Goal: Information Seeking & Learning: Check status

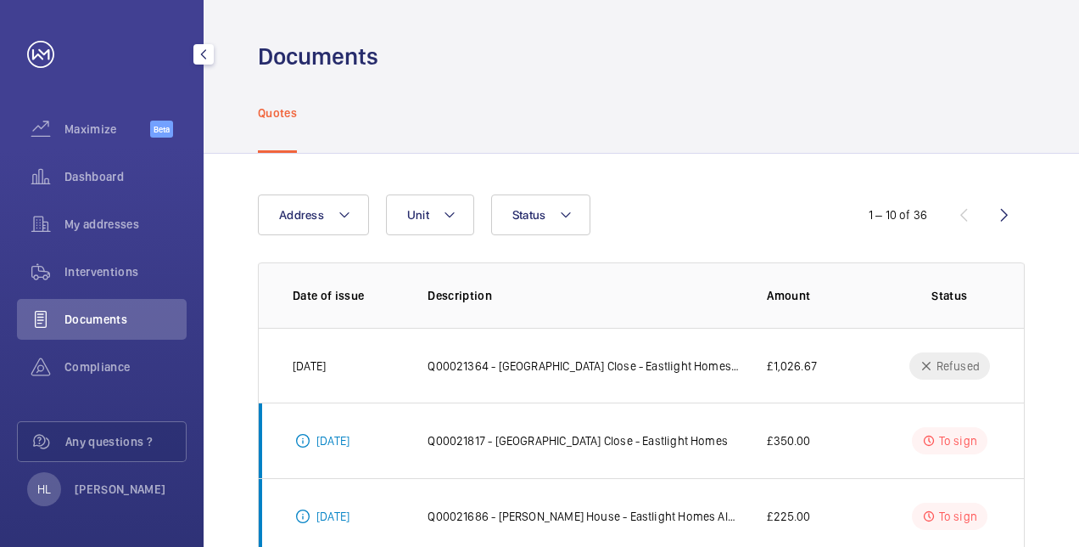
click at [110, 322] on span "Documents" at bounding box center [125, 319] width 122 height 17
click at [97, 317] on span "Documents" at bounding box center [125, 319] width 122 height 17
click at [31, 61] on link at bounding box center [40, 54] width 27 height 27
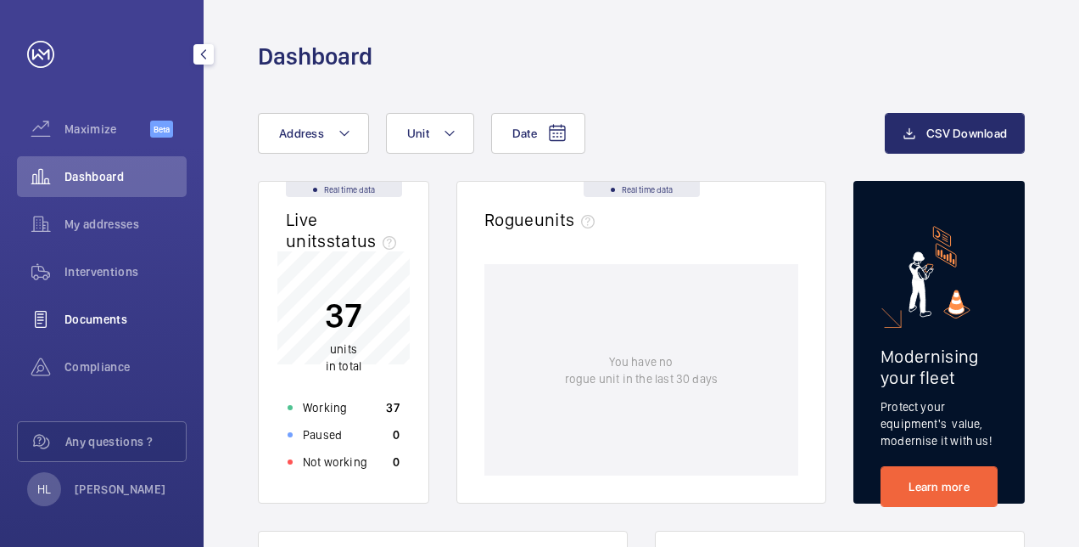
click at [108, 311] on span "Documents" at bounding box center [125, 319] width 122 height 17
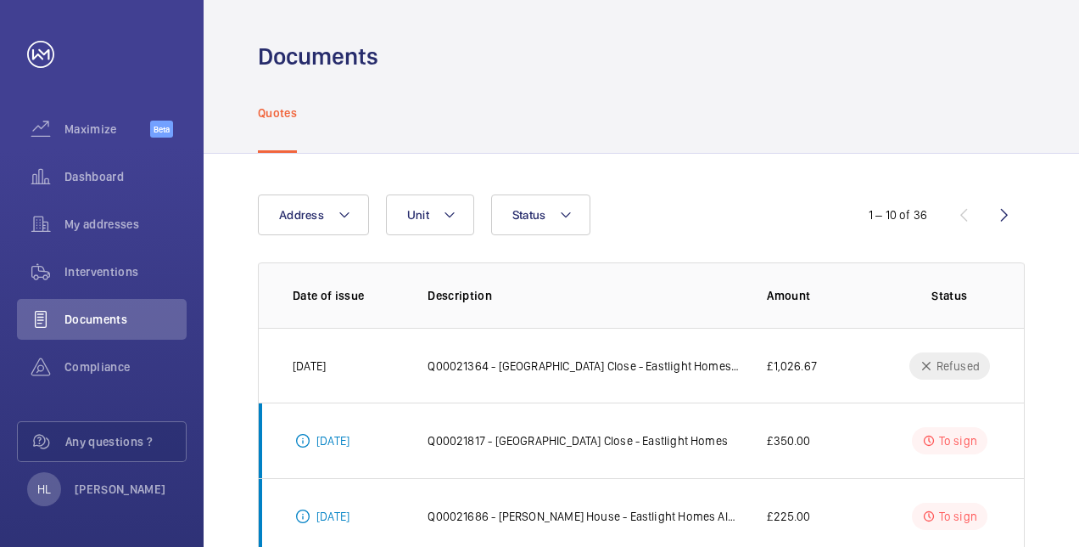
drag, startPoint x: 1079, startPoint y: 337, endPoint x: 1076, endPoint y: 416, distance: 79.0
drag, startPoint x: 1076, startPoint y: 416, endPoint x: 830, endPoint y: 199, distance: 328.3
click at [830, 199] on div "Address Unit Status 1 – 10 of 36" at bounding box center [641, 214] width 767 height 41
click at [121, 361] on span "Compliance" at bounding box center [125, 366] width 122 height 17
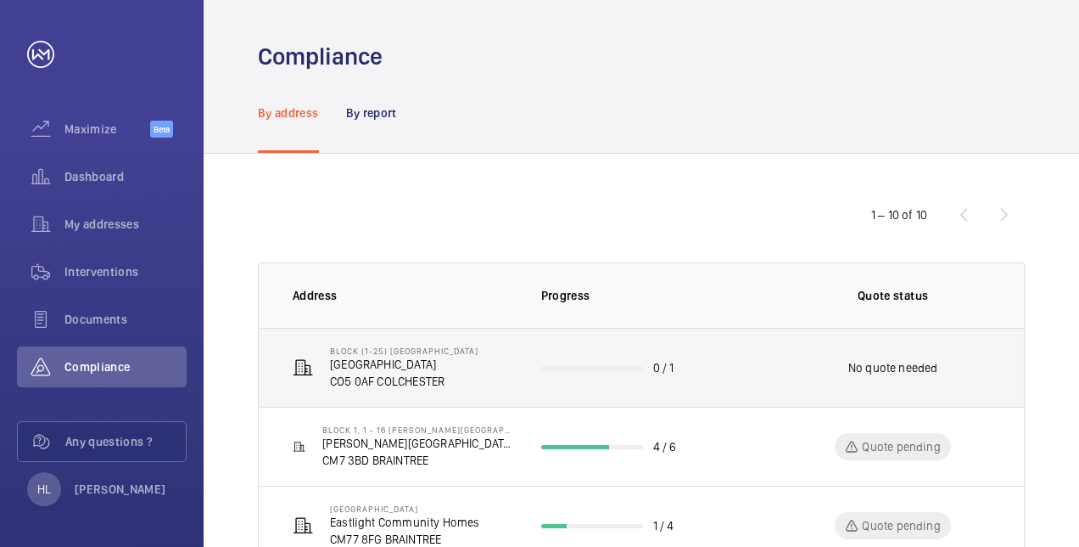
click at [387, 381] on p "CO5 0AF COLCHESTER" at bounding box center [404, 381] width 149 height 17
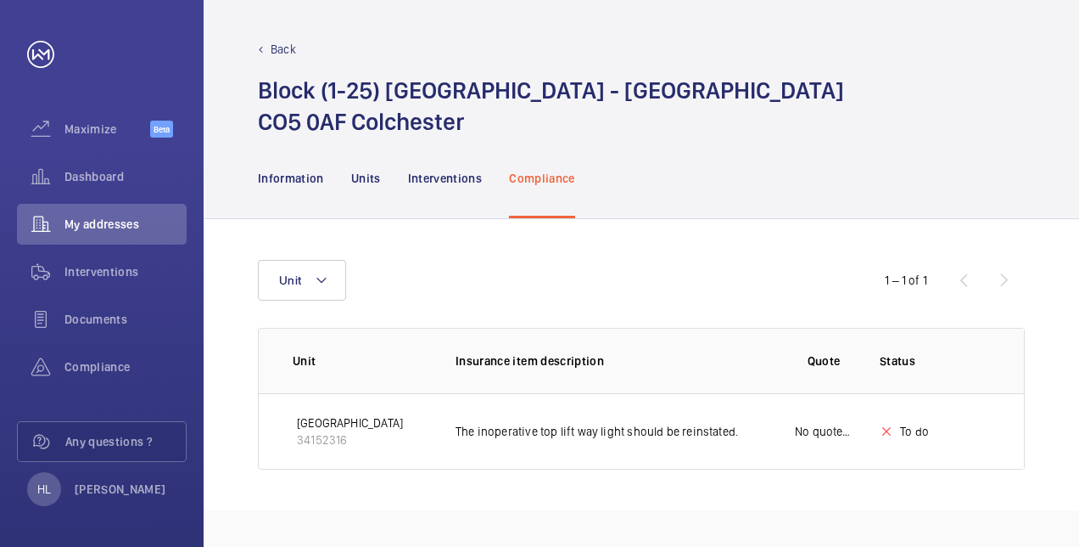
drag, startPoint x: 1074, startPoint y: 280, endPoint x: 1074, endPoint y: 336, distance: 56.0
click at [1074, 336] on div "Unit 1 – 1 of 1 Unit Insurance item description Quote Status Certificate [GEOGR…" at bounding box center [642, 364] width 876 height 291
click at [846, 497] on div "Unit 1 – 1 of 1 Unit Insurance item description Quote Status Certificate [GEOGR…" at bounding box center [642, 364] width 876 height 291
click at [357, 489] on div "Unit 1 – 1 of 1 Unit Insurance item description Quote Status Certificate [GEOGR…" at bounding box center [642, 364] width 876 height 291
click at [626, 460] on td "The inoperative top lift way light should be reinstated." at bounding box center [598, 431] width 339 height 76
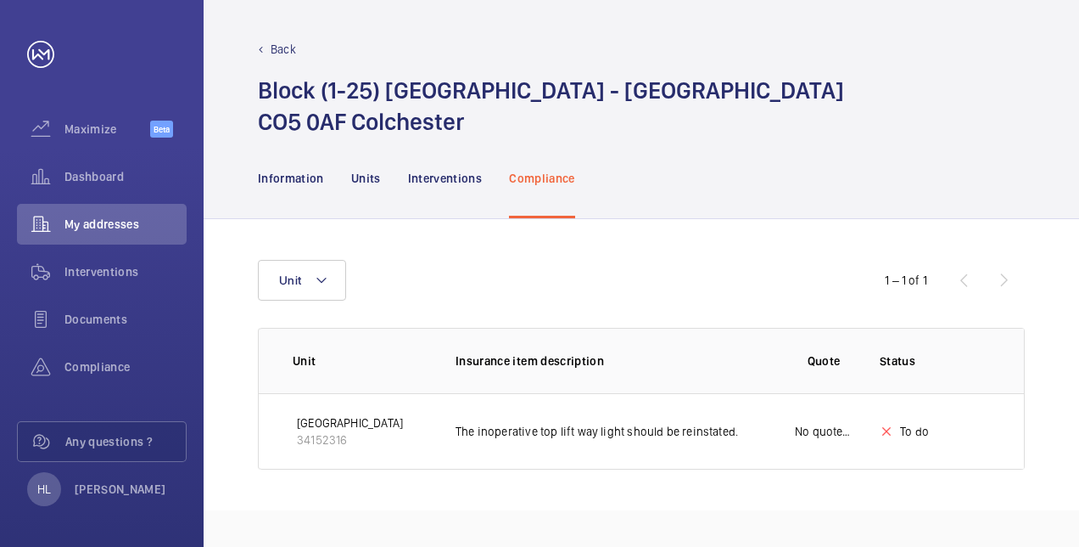
click at [287, 45] on p "Back" at bounding box center [283, 49] width 25 height 17
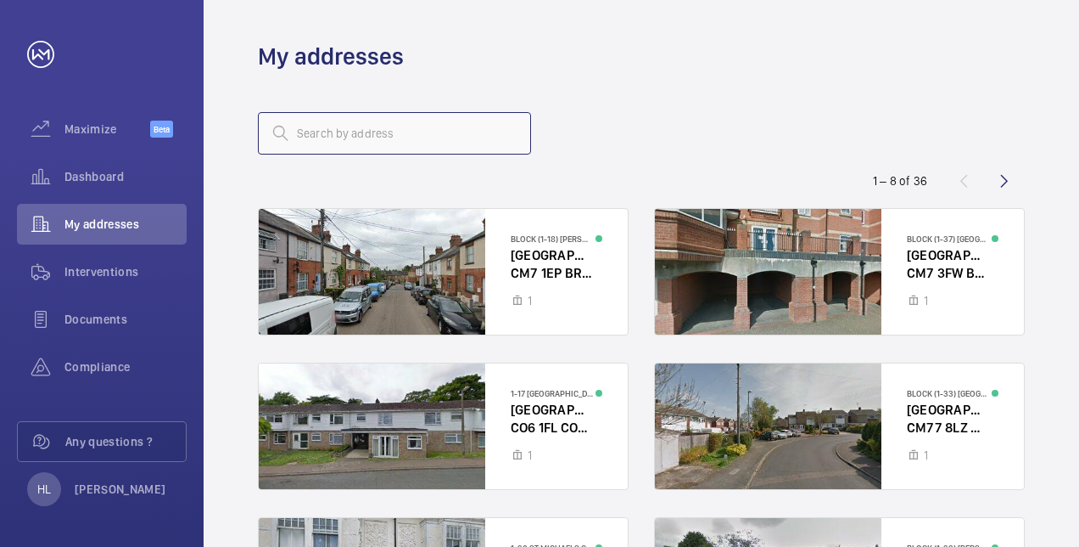
click at [443, 132] on input "text" at bounding box center [394, 133] width 273 height 42
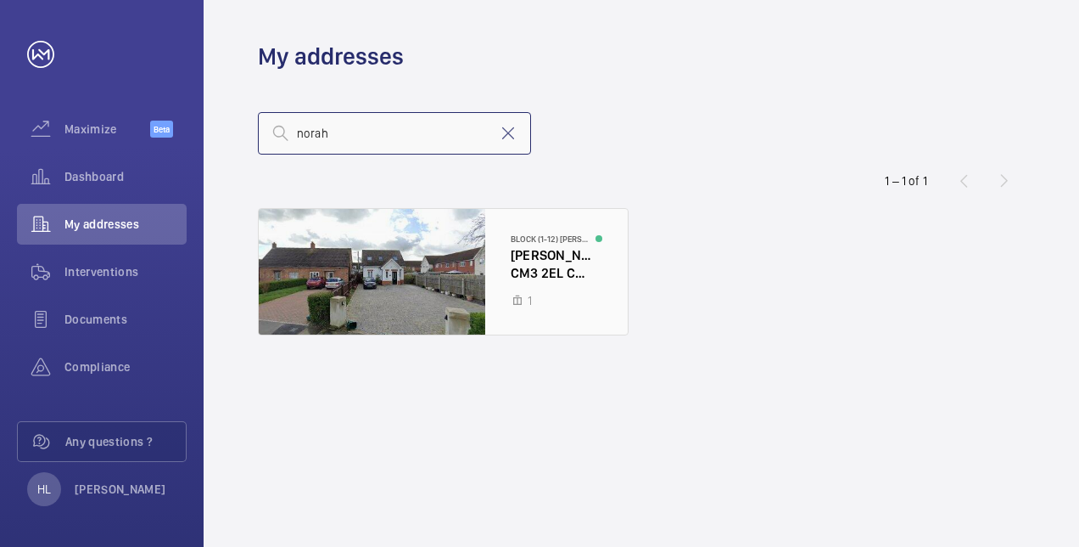
type input "norah"
click at [429, 276] on div at bounding box center [443, 272] width 369 height 126
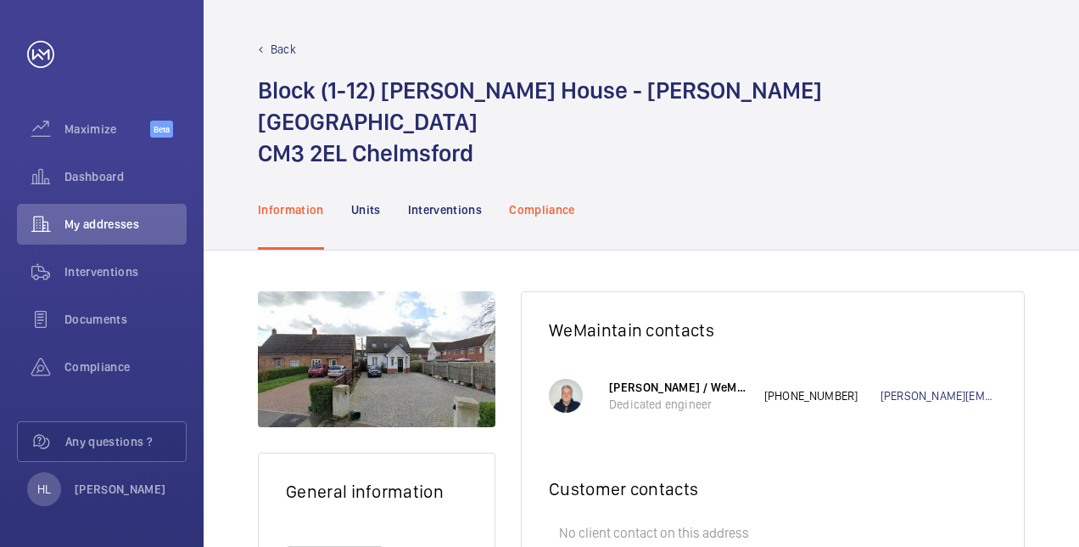
click at [509, 201] on p "Compliance" at bounding box center [542, 209] width 66 height 17
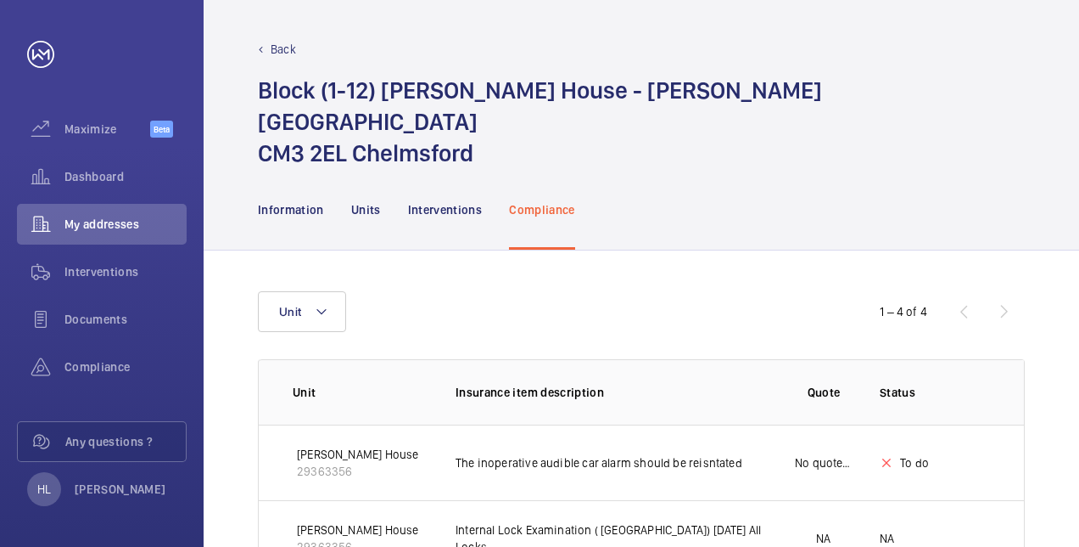
click at [1069, 299] on div "Unit 1 – 4 of 4 Unit Insurance item description Quote Status Certificate [PERSO…" at bounding box center [642, 509] width 876 height 518
click at [281, 54] on p "Back" at bounding box center [283, 49] width 25 height 17
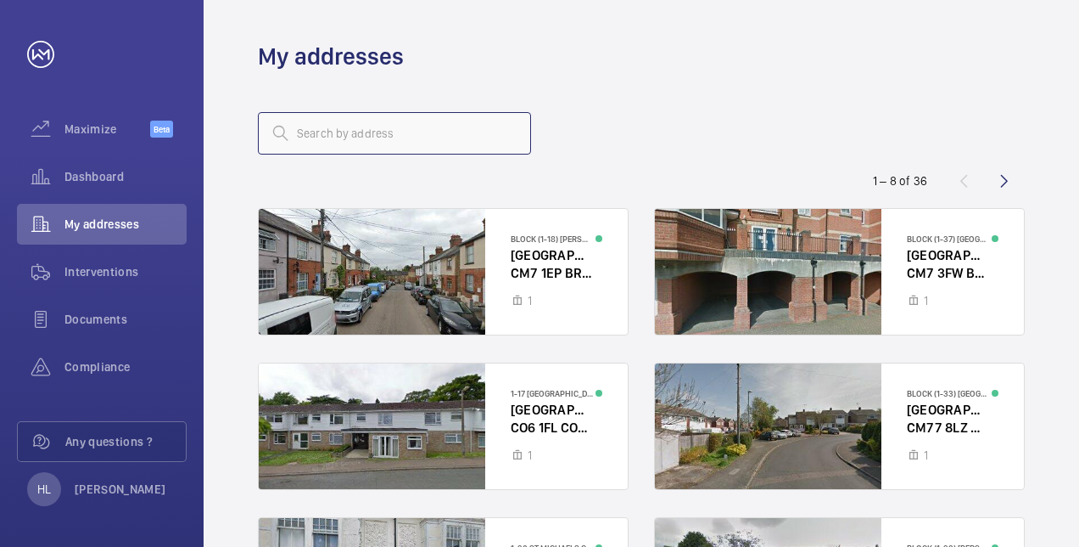
click at [389, 129] on input "text" at bounding box center [394, 133] width 273 height 42
type input "[PERSON_NAME]"
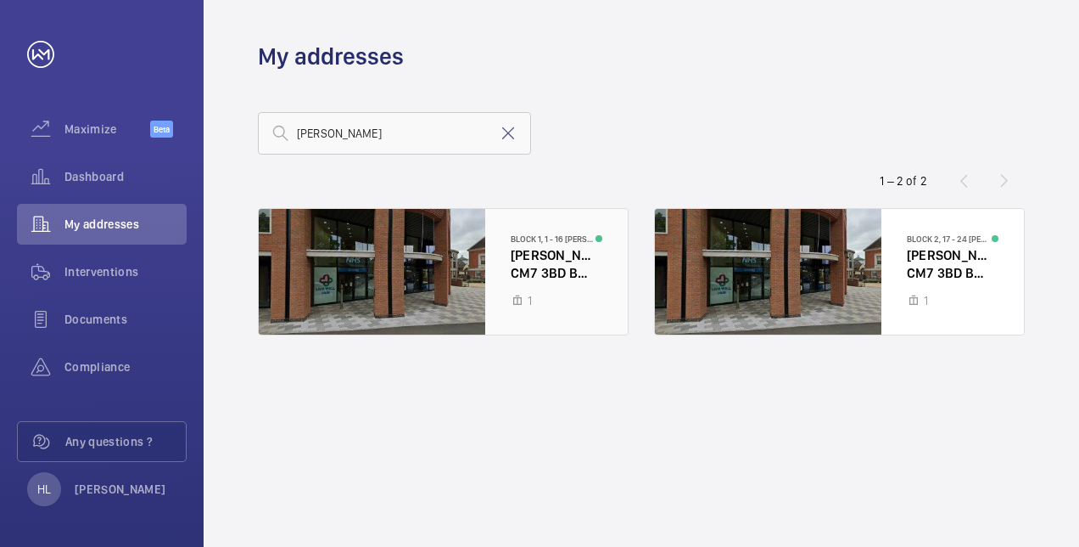
click at [480, 277] on div at bounding box center [443, 272] width 369 height 126
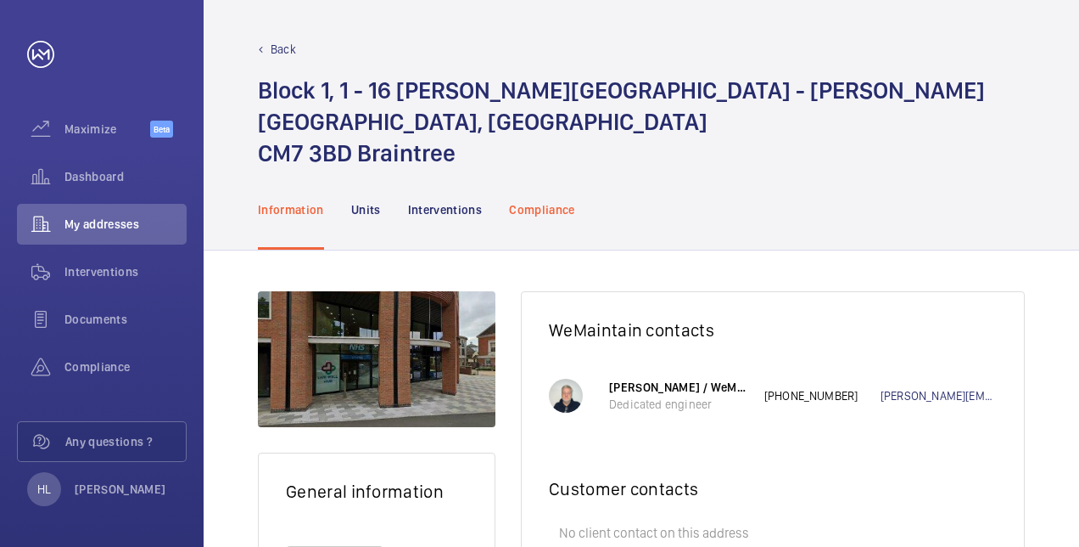
click at [553, 201] on p "Compliance" at bounding box center [542, 209] width 66 height 17
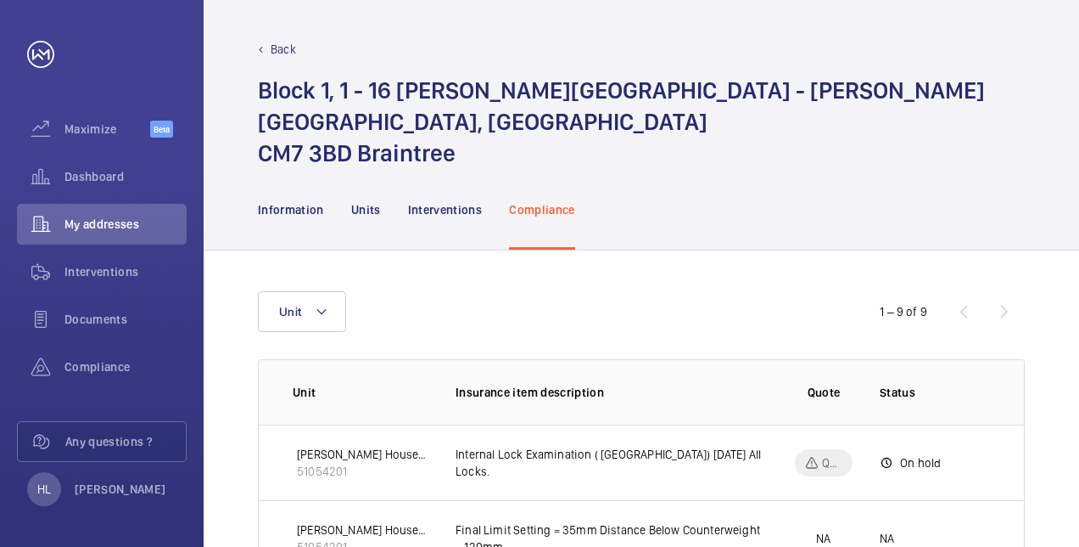
drag, startPoint x: 1079, startPoint y: 292, endPoint x: 1082, endPoint y: 339, distance: 47.6
click at [1079, 339] on html "Your request has been sent. We will contact you soon. Maximize Beta Dashboard M…" at bounding box center [539, 273] width 1079 height 547
drag, startPoint x: 1082, startPoint y: 339, endPoint x: 1079, endPoint y: 399, distance: 59.5
click at [1079, 399] on html "Your request has been sent. We will contact you soon. Maximize Beta Dashboard M…" at bounding box center [539, 273] width 1079 height 547
click at [289, 54] on p "Back" at bounding box center [283, 49] width 25 height 17
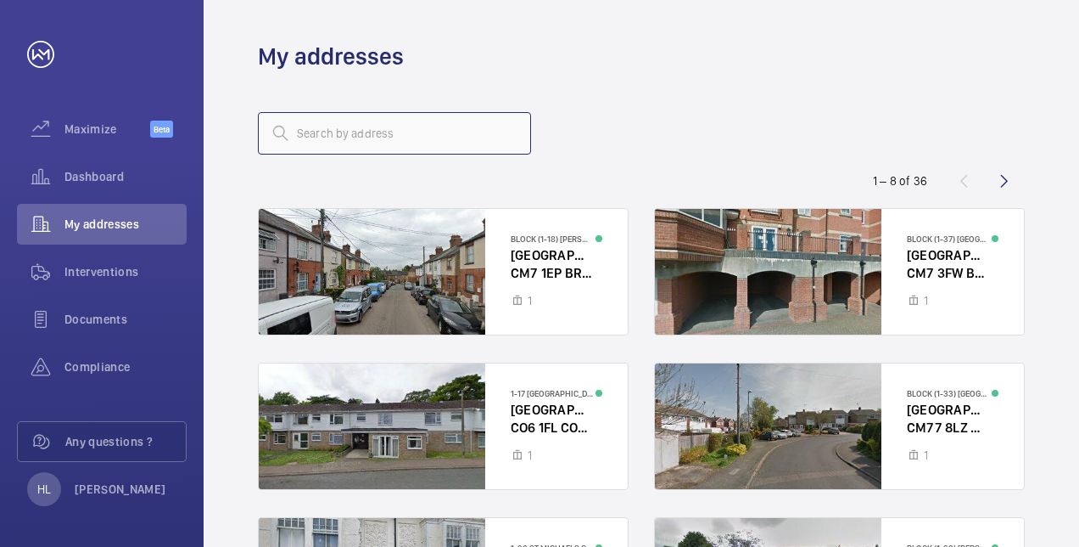
click at [418, 138] on input "text" at bounding box center [394, 133] width 273 height 42
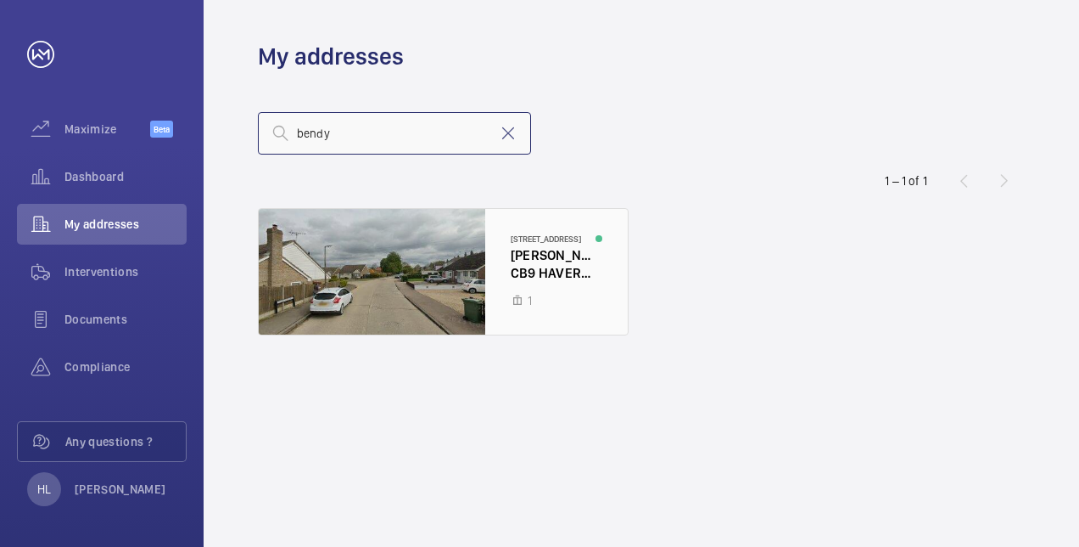
type input "bendy"
click at [392, 255] on div at bounding box center [443, 272] width 369 height 126
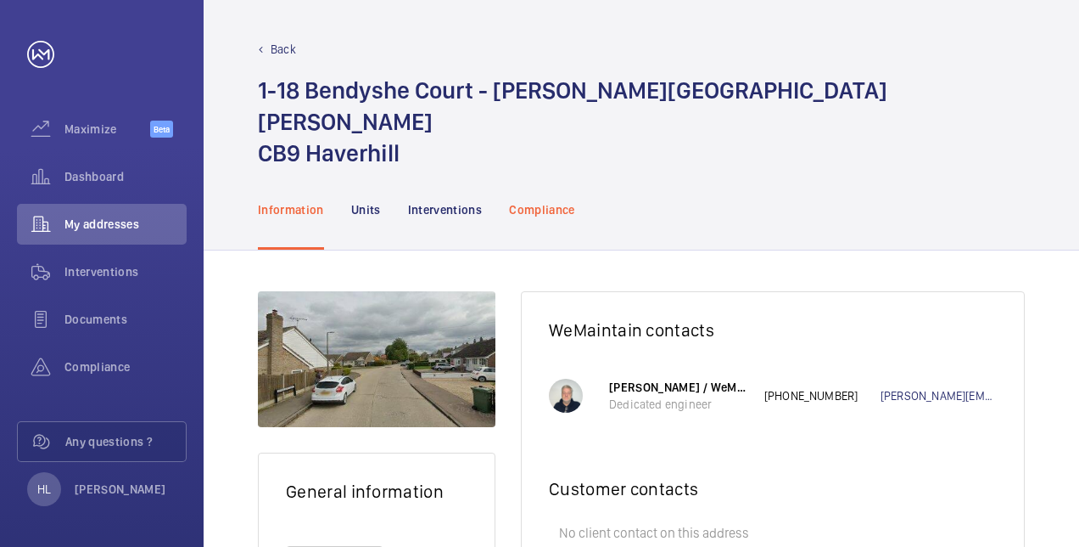
click at [555, 201] on p "Compliance" at bounding box center [542, 209] width 66 height 17
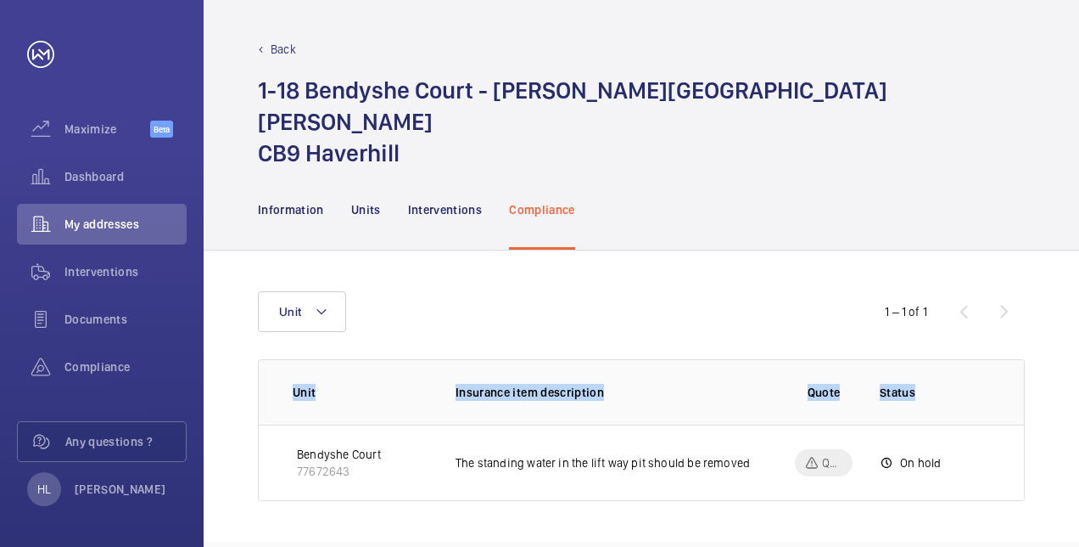
drag, startPoint x: 1079, startPoint y: 360, endPoint x: 1073, endPoint y: 434, distance: 74.9
click at [1073, 434] on div "Unit 1 – 1 of 1 Unit Insurance item description Quote Status Certificate Bendys…" at bounding box center [642, 395] width 876 height 291
drag, startPoint x: 1073, startPoint y: 434, endPoint x: 849, endPoint y: 483, distance: 228.4
click at [849, 483] on div "Unit 1 – 1 of 1 Unit Insurance item description Quote Status Certificate Bendys…" at bounding box center [642, 395] width 876 height 291
click at [672, 533] on div "Back 1-18 Bendyshe Court - [PERSON_NAME][GEOGRAPHIC_DATA][PERSON_NAME] Haverhil…" at bounding box center [642, 273] width 876 height 547
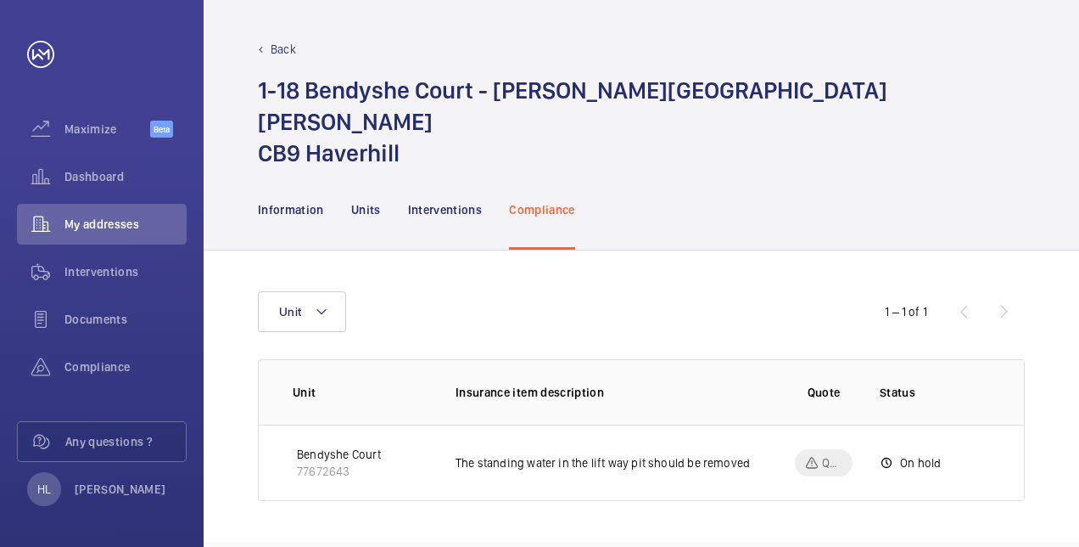
click at [289, 42] on p "Back" at bounding box center [283, 49] width 25 height 17
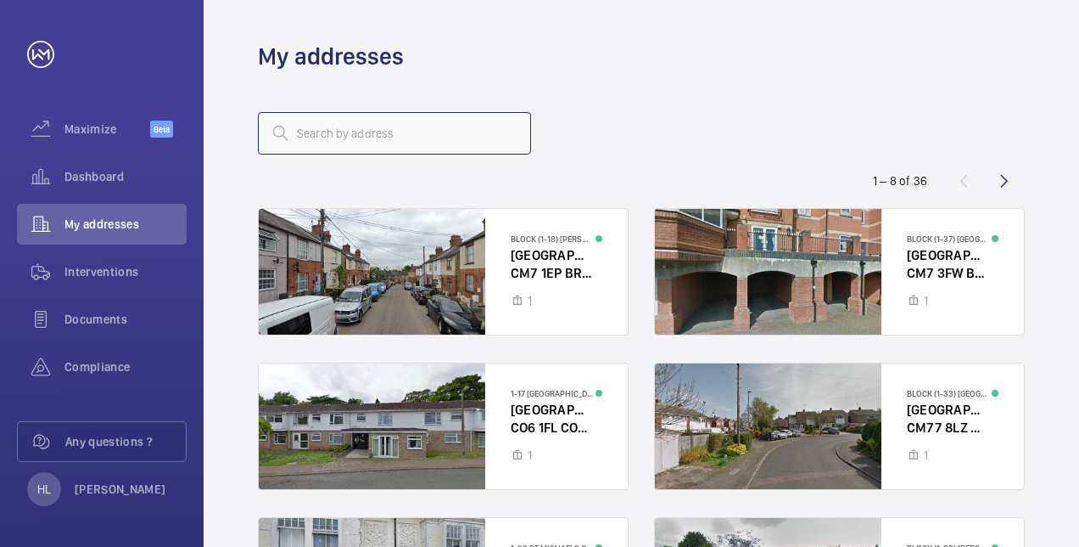
click at [347, 126] on input "text" at bounding box center [394, 133] width 273 height 42
type input "[PERSON_NAME] co"
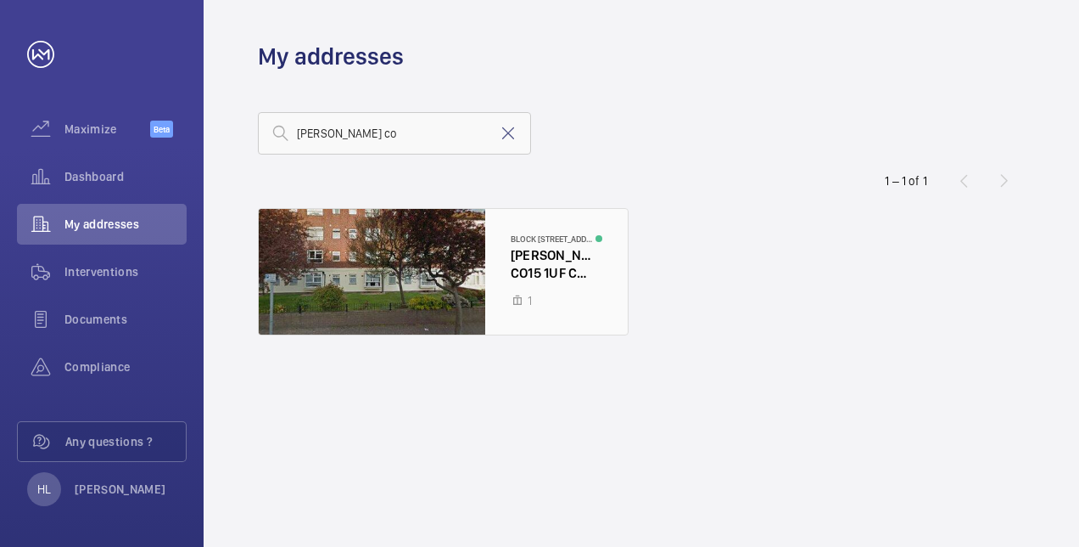
click at [441, 268] on div at bounding box center [443, 272] width 369 height 126
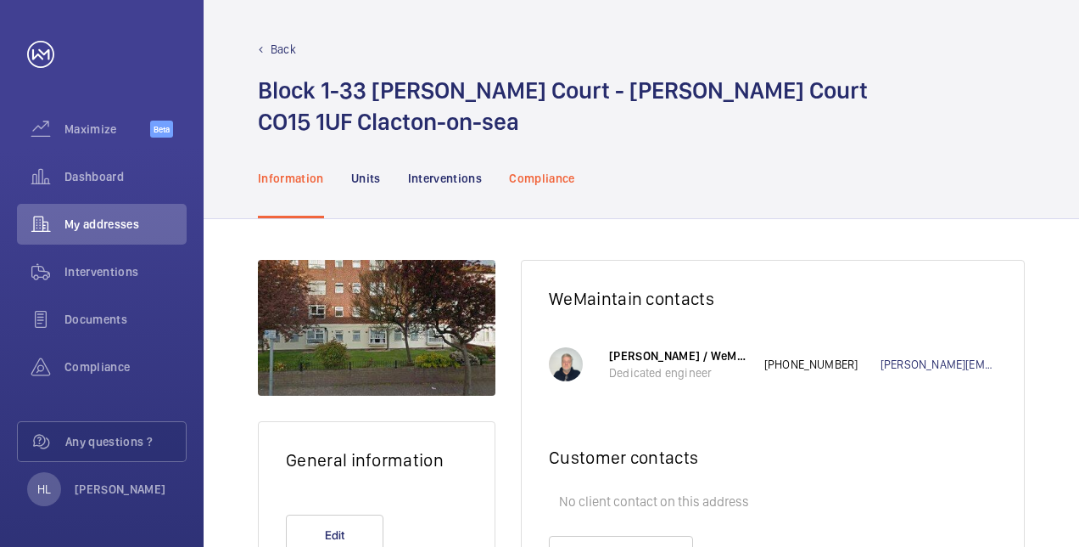
click at [533, 163] on div "Compliance" at bounding box center [542, 177] width 66 height 81
